Goal: Task Accomplishment & Management: Manage account settings

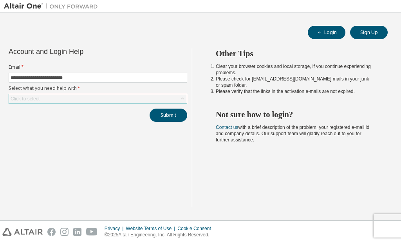
type input "**********"
click at [95, 101] on div "Click to select" at bounding box center [98, 98] width 178 height 9
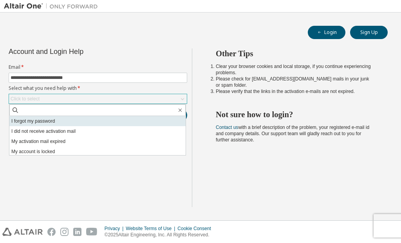
click at [81, 121] on li "I forgot my password" at bounding box center [97, 121] width 176 height 10
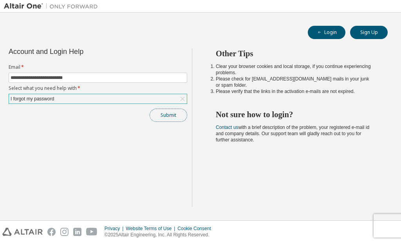
click at [153, 118] on button "Submit" at bounding box center [169, 115] width 38 height 13
click at [174, 120] on button "Submit" at bounding box center [169, 115] width 38 height 13
click at [165, 114] on button "Submit" at bounding box center [169, 115] width 38 height 13
